Goal: Navigation & Orientation: Go to known website

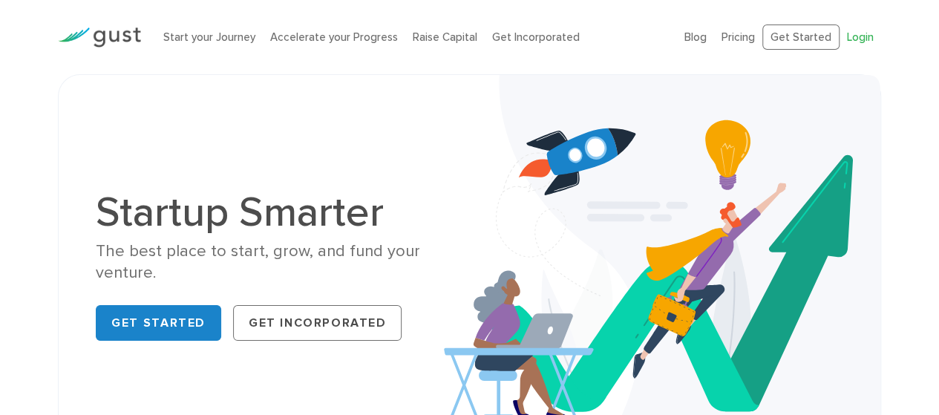
click at [857, 42] on link "Login" at bounding box center [860, 36] width 27 height 13
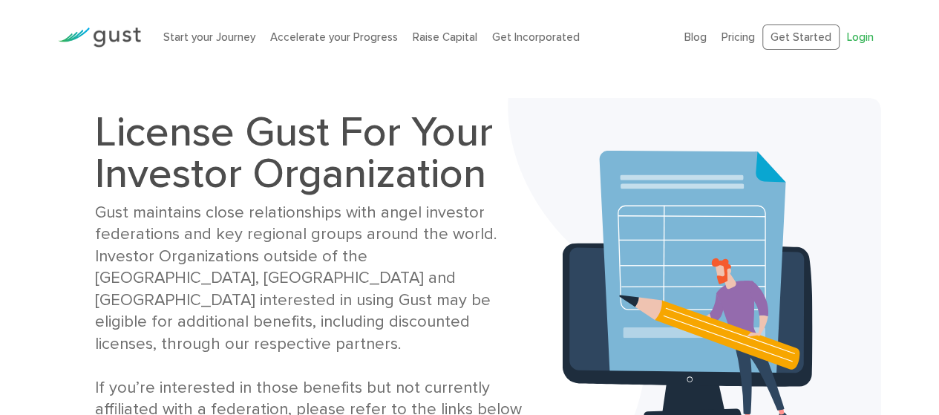
click at [855, 37] on link "Login" at bounding box center [860, 36] width 27 height 13
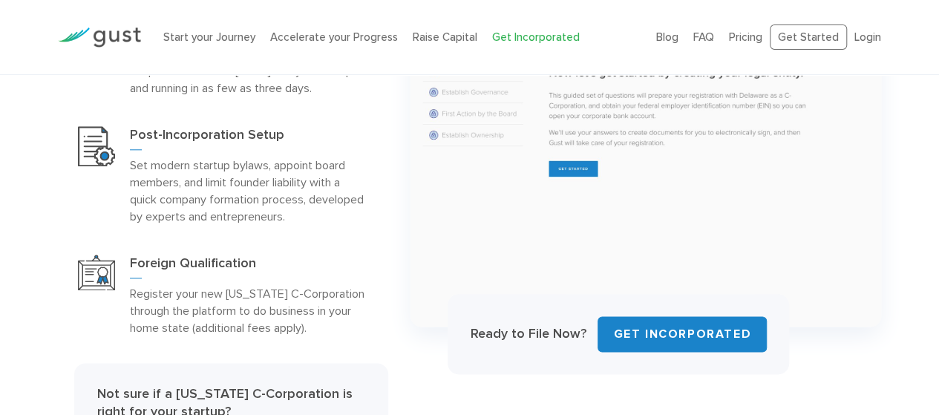
scroll to position [727, 0]
